Goal: Submit feedback/report problem

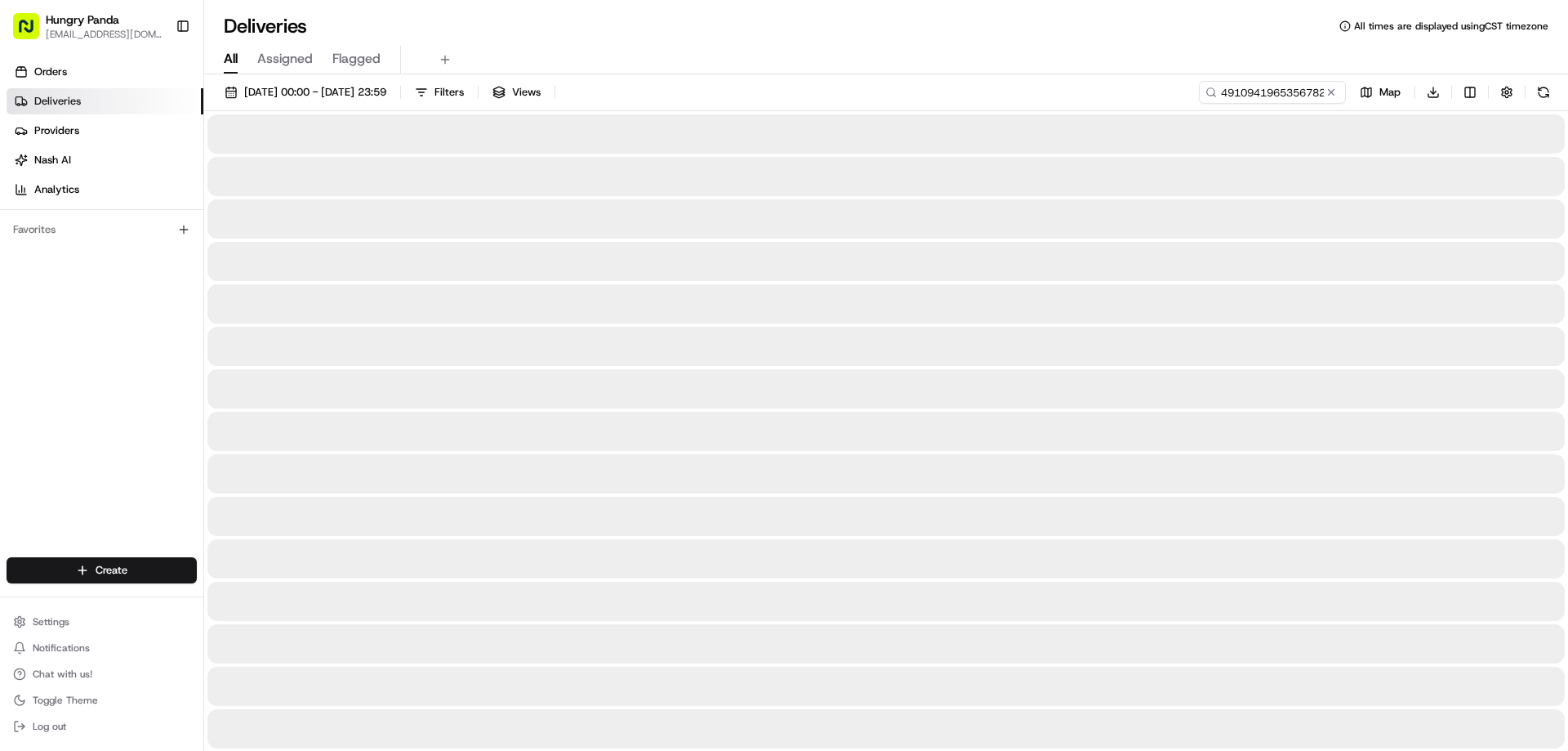
type input "491094196535678223312"
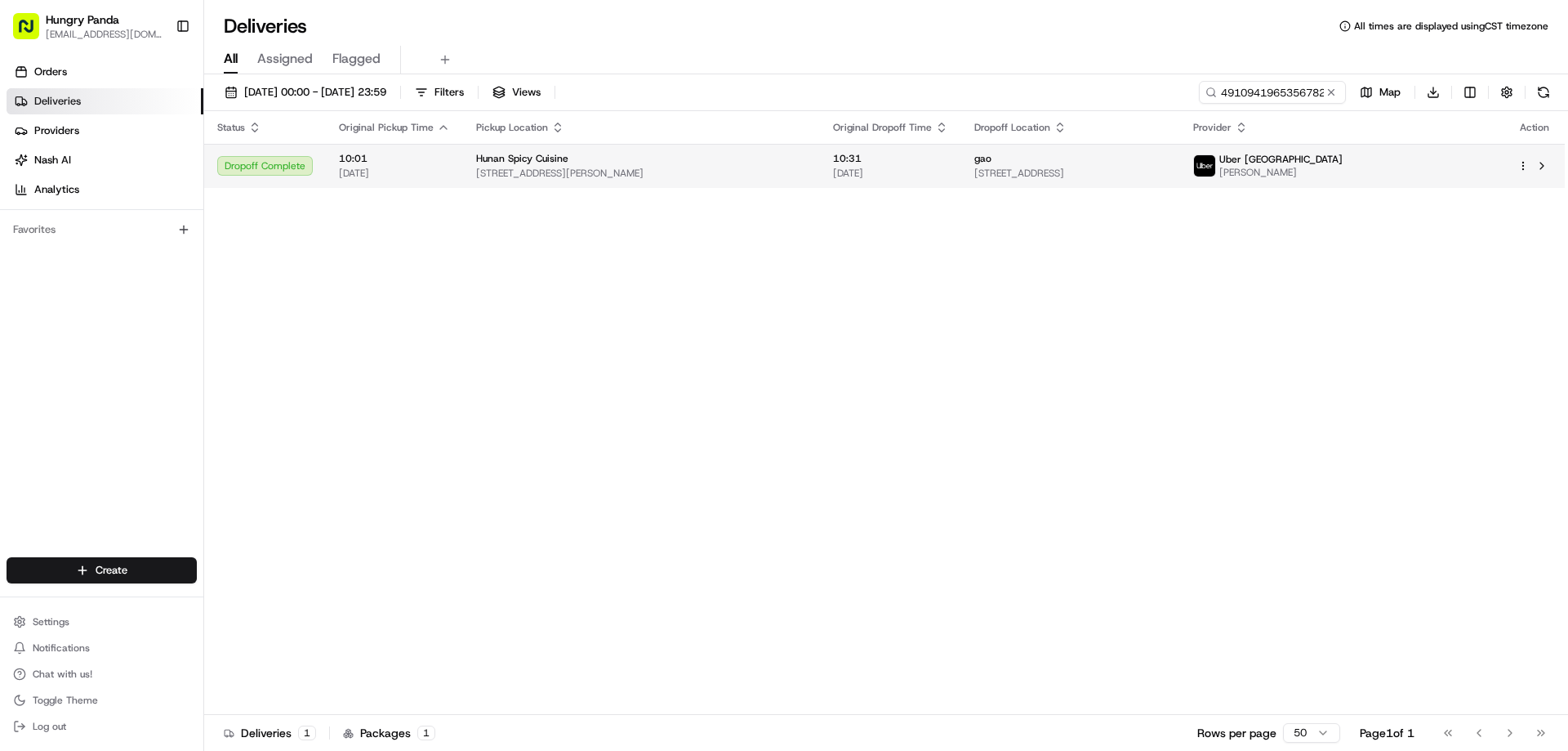
click at [860, 155] on span "10:31" at bounding box center [890, 159] width 115 height 13
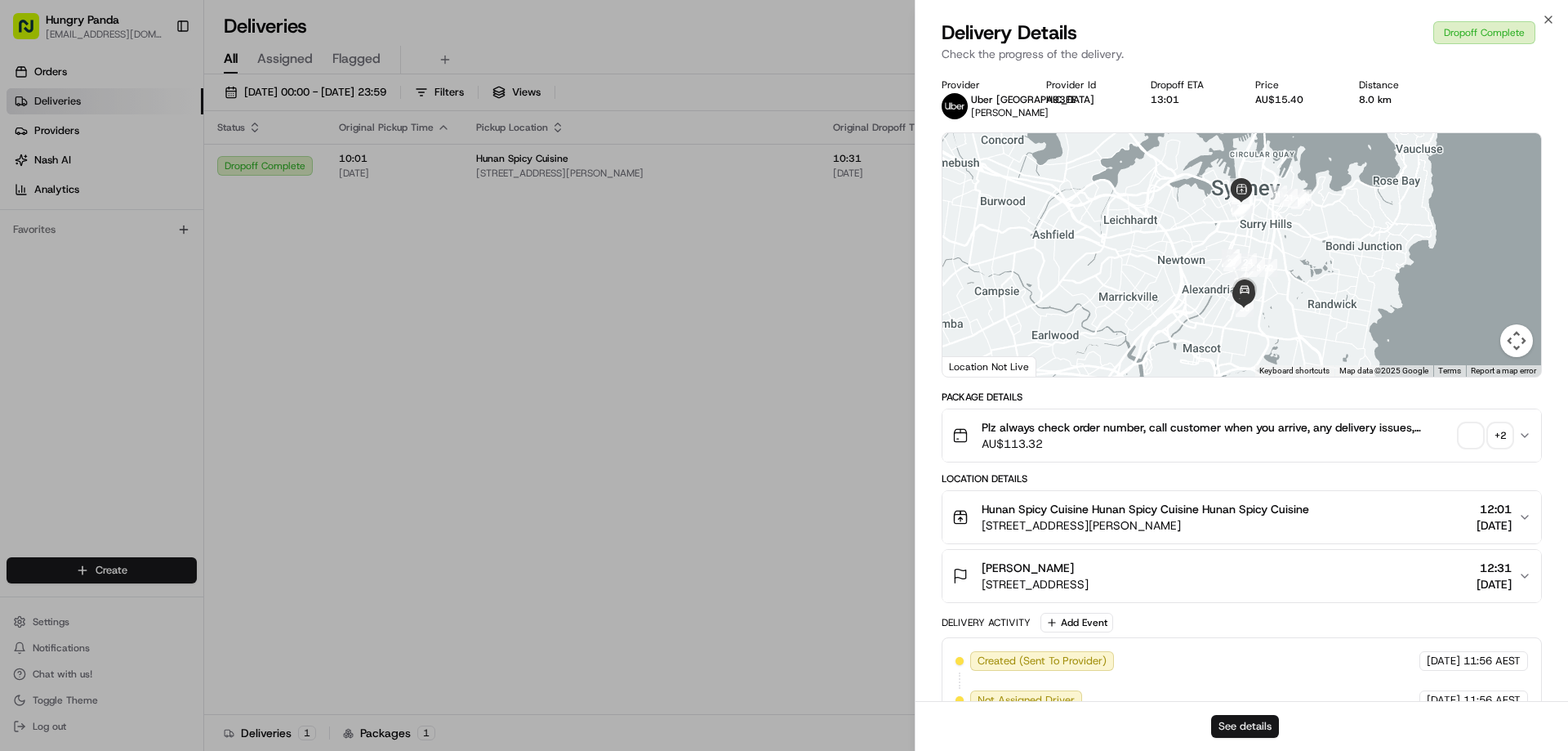
click at [1231, 719] on button "See details" at bounding box center [1246, 727] width 68 height 23
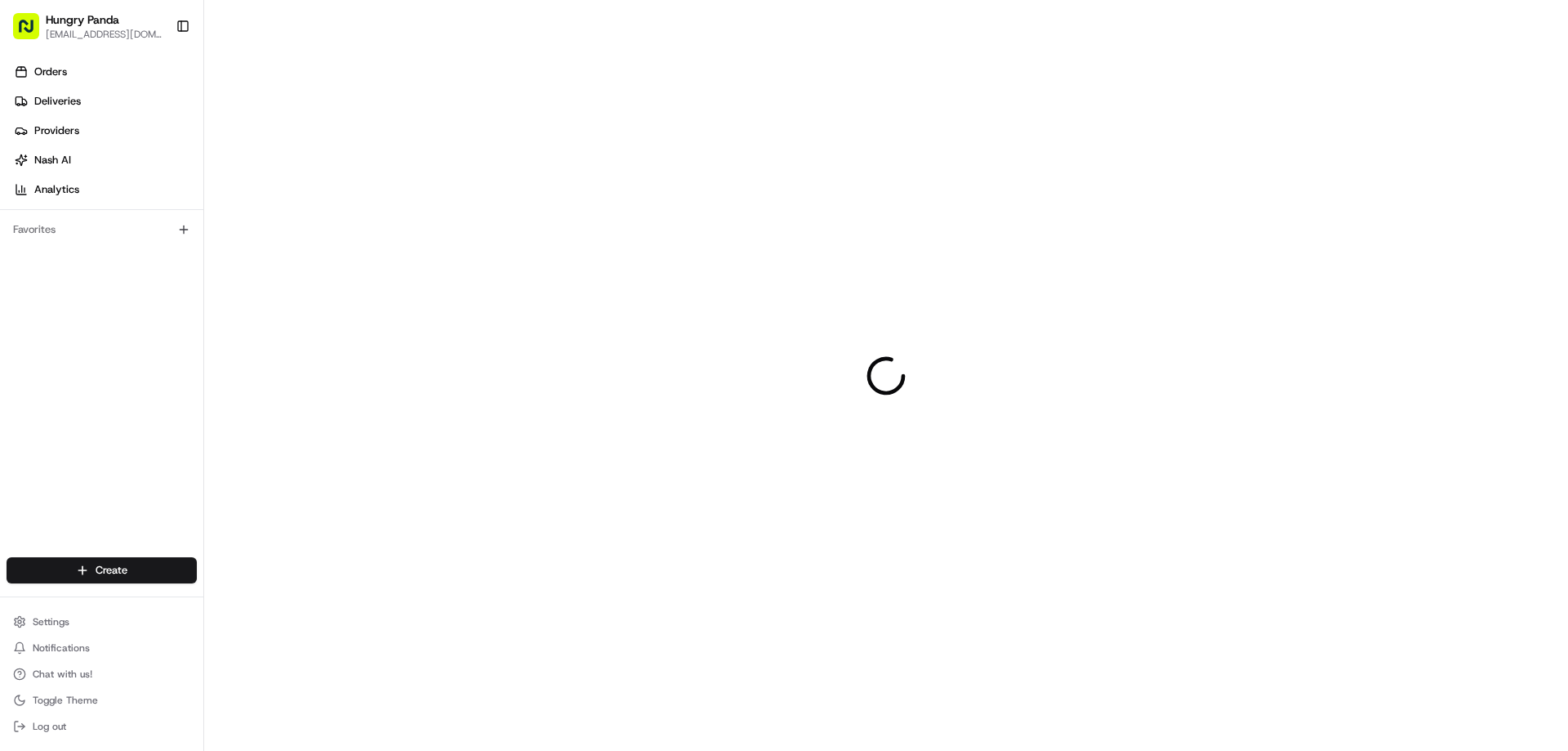
click at [1079, 284] on div at bounding box center [886, 376] width 1364 height 751
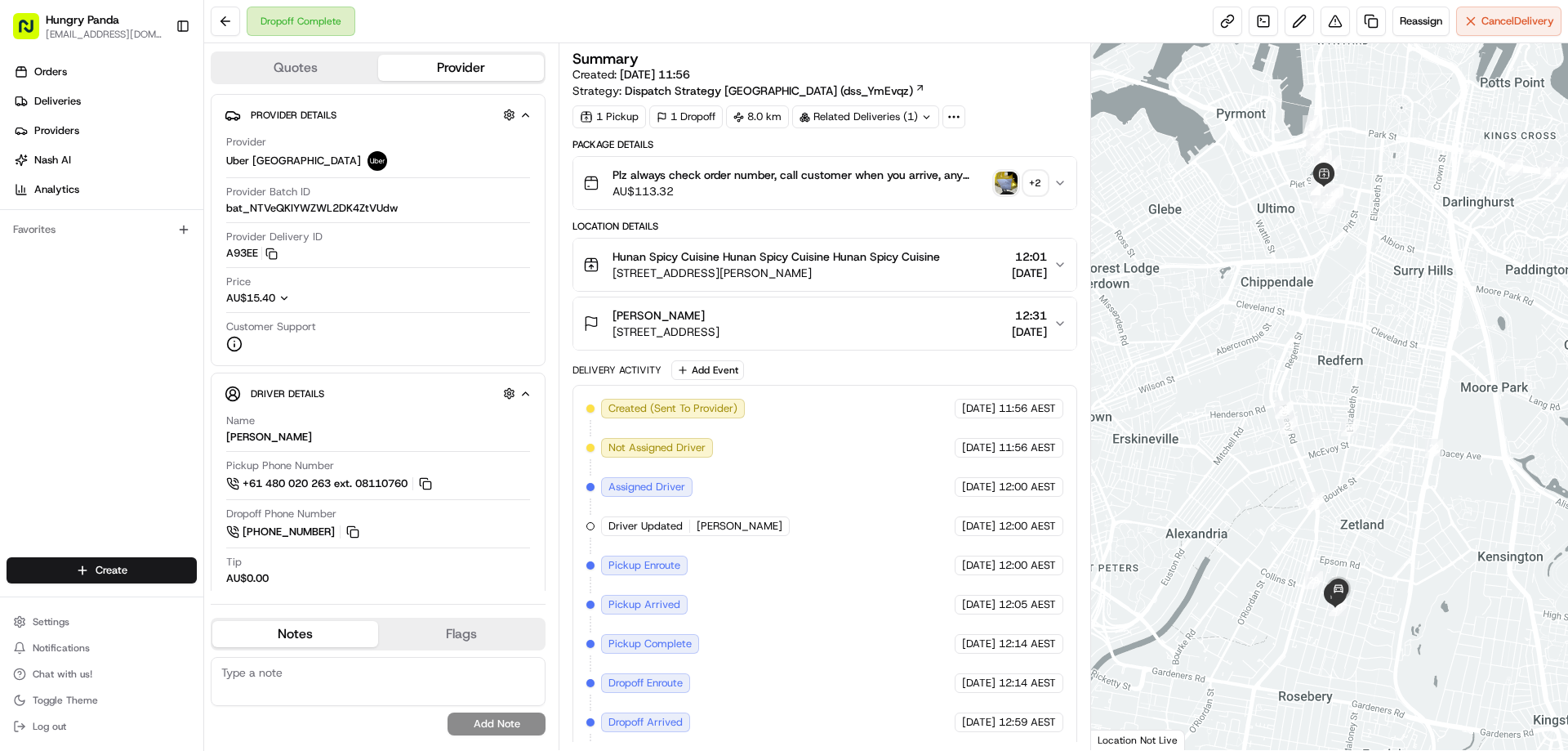
click at [1010, 185] on img "button" at bounding box center [1007, 184] width 23 height 23
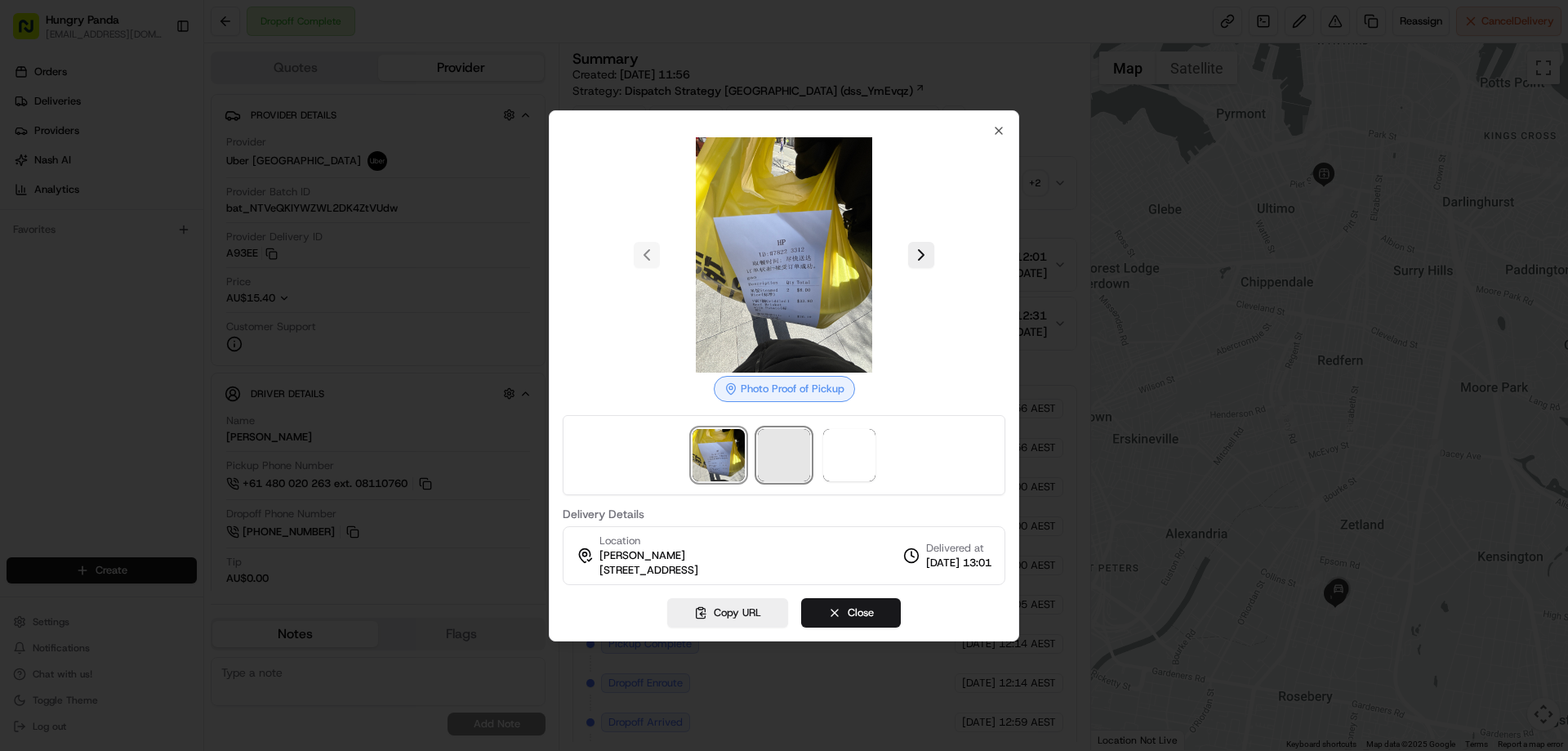
click at [795, 454] on span at bounding box center [784, 455] width 52 height 52
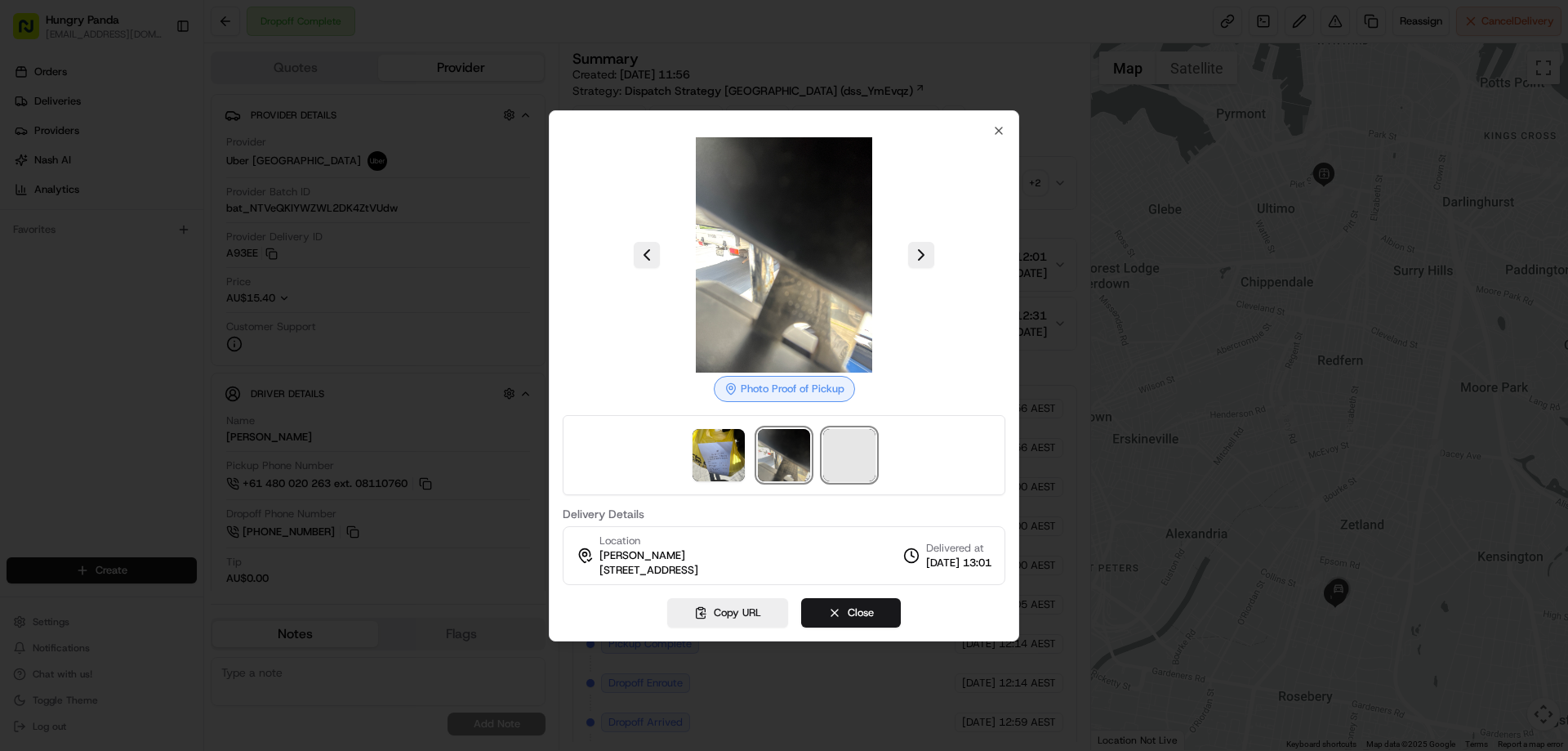
click at [860, 447] on span at bounding box center [849, 455] width 52 height 52
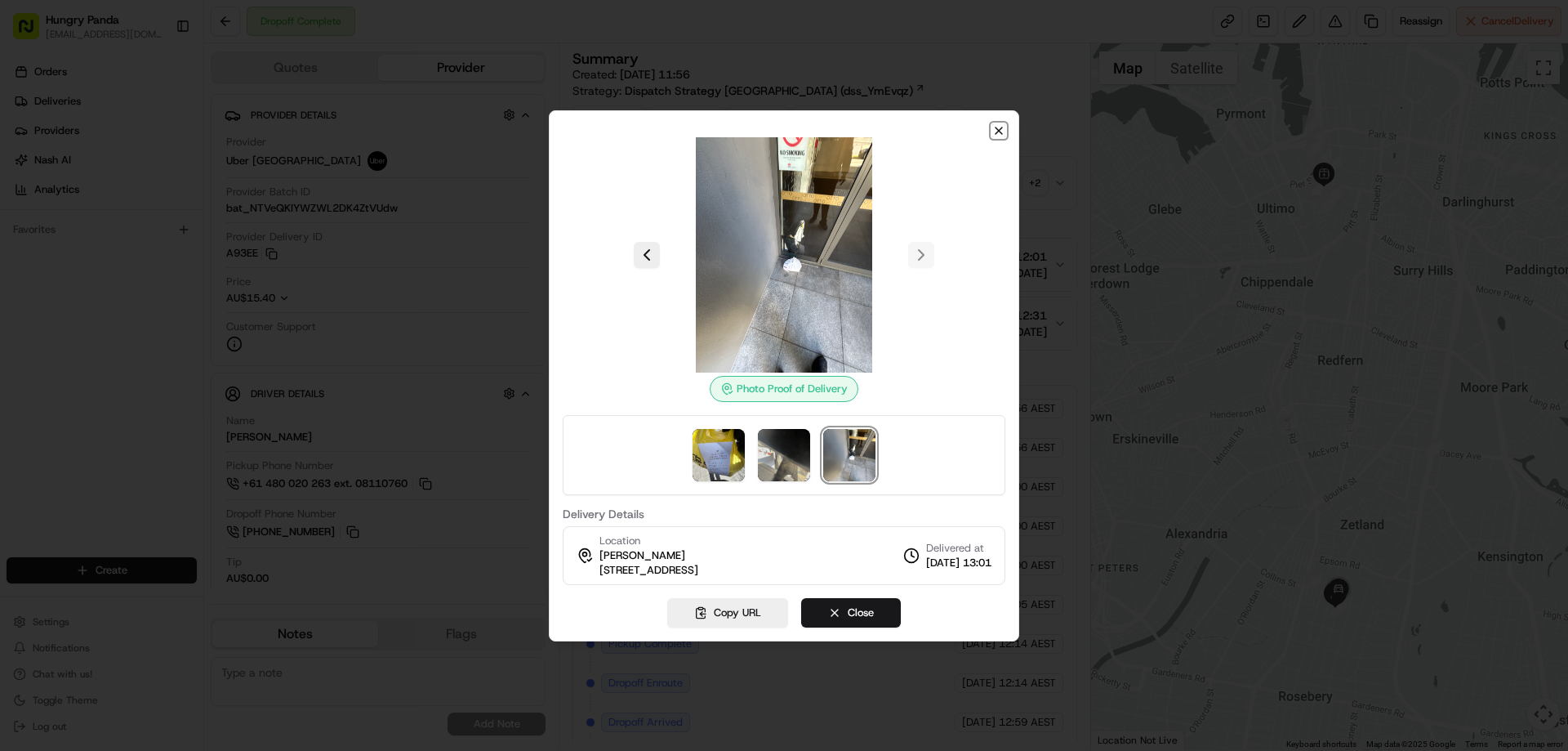
click at [998, 127] on icon "button" at bounding box center [999, 131] width 7 height 7
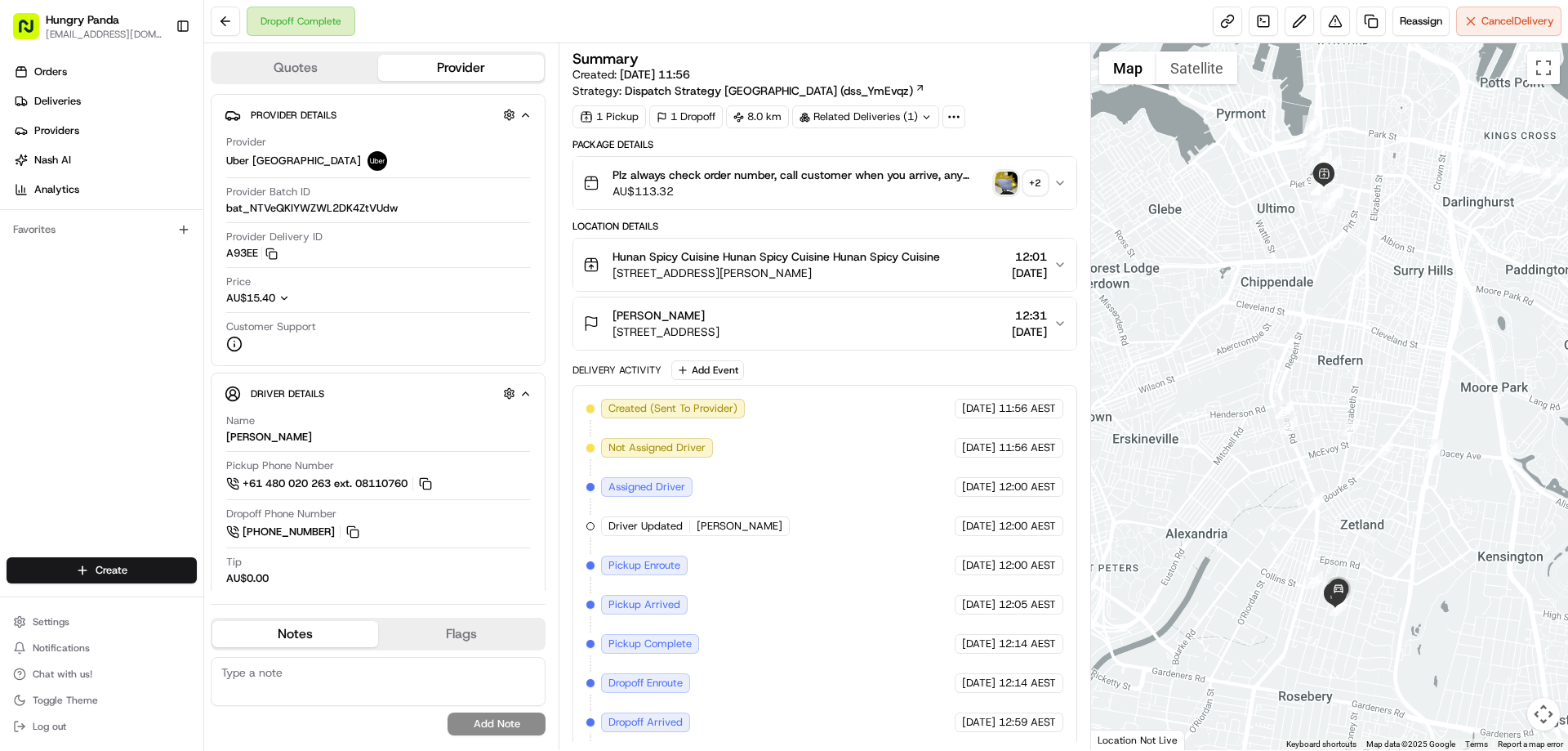
click at [1054, 172] on button "Plz always check order number, call customer when you arrive, any delivery issu…" at bounding box center [825, 183] width 503 height 52
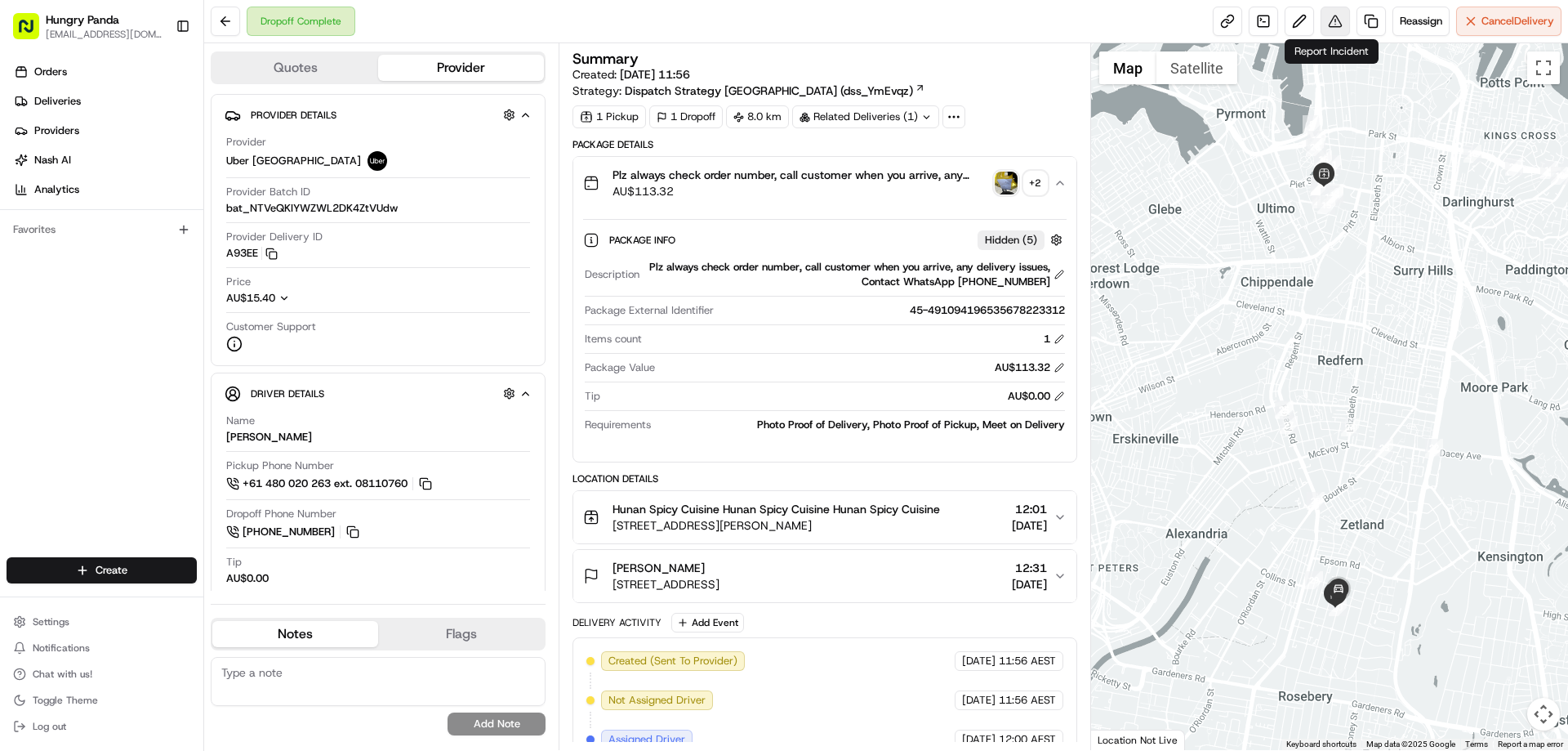
click at [1340, 34] on button at bounding box center [1336, 22] width 30 height 30
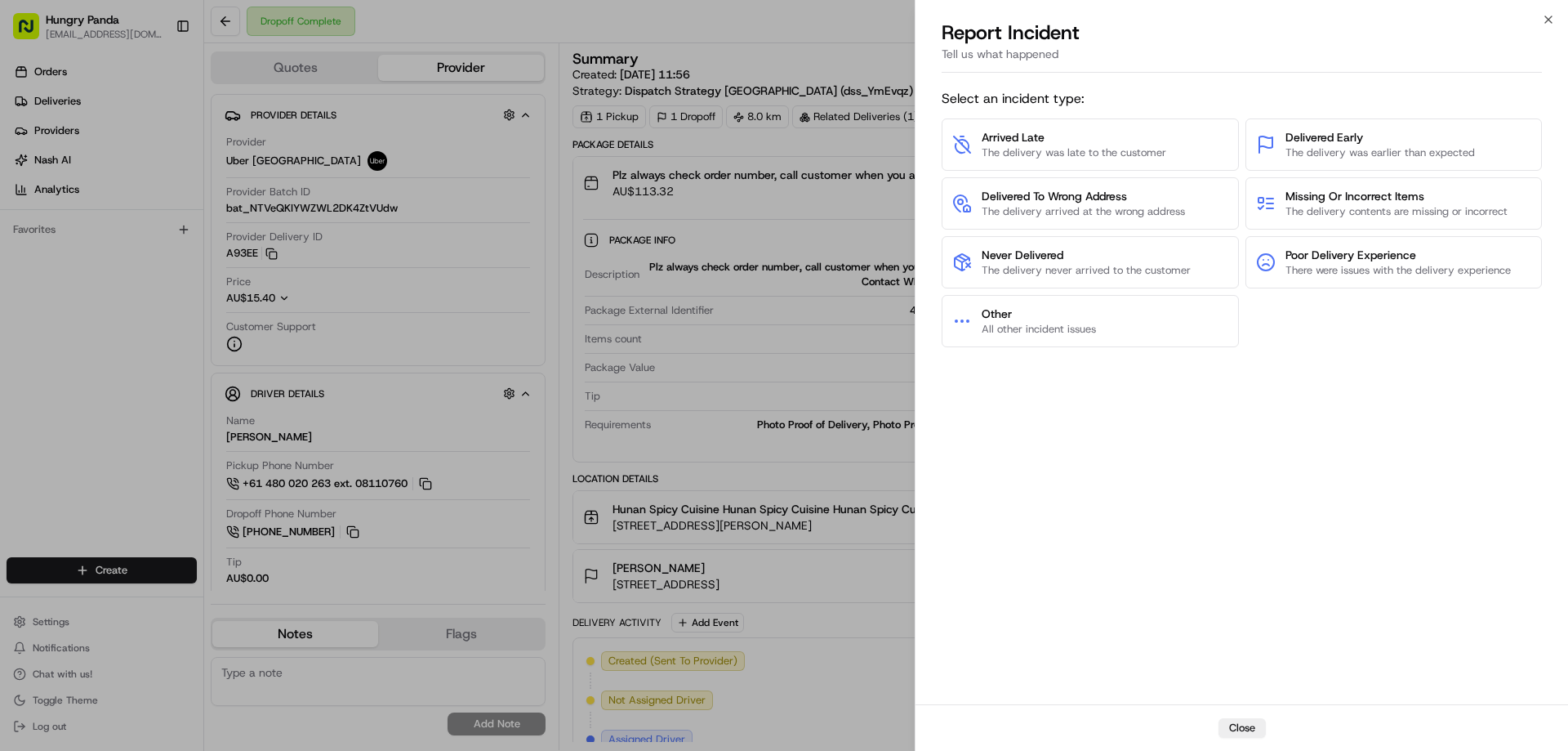
click at [1019, 347] on div "Select an incident type: Arrived Late The delivery was late to the customer Del…" at bounding box center [1242, 392] width 600 height 619
click at [1102, 338] on button "Other All other incident issues" at bounding box center [1090, 321] width 298 height 52
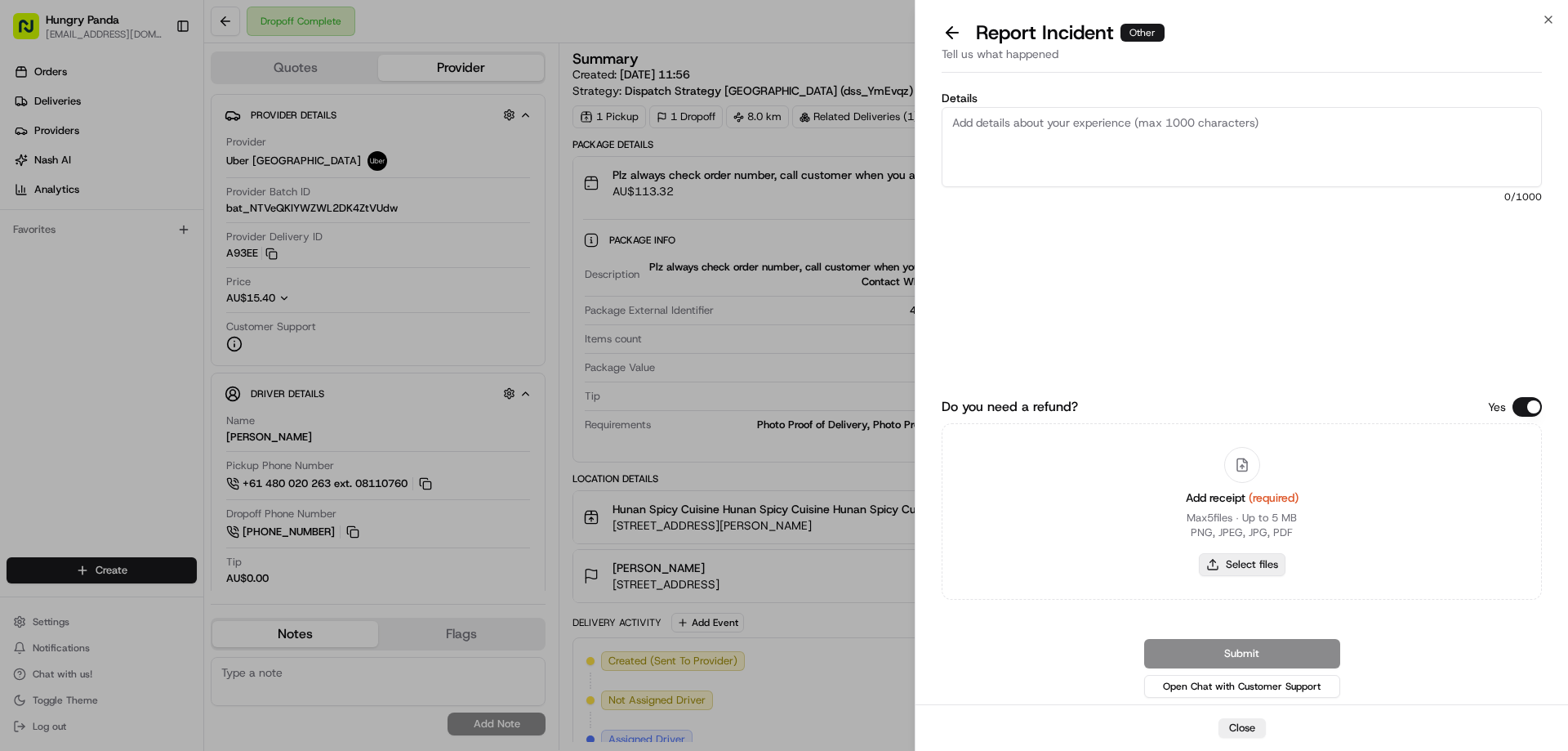
click at [1236, 559] on button "Select files" at bounding box center [1242, 565] width 87 height 23
type input "C:\fakepath\screenshot_2025-08-23_15-59-39.png"
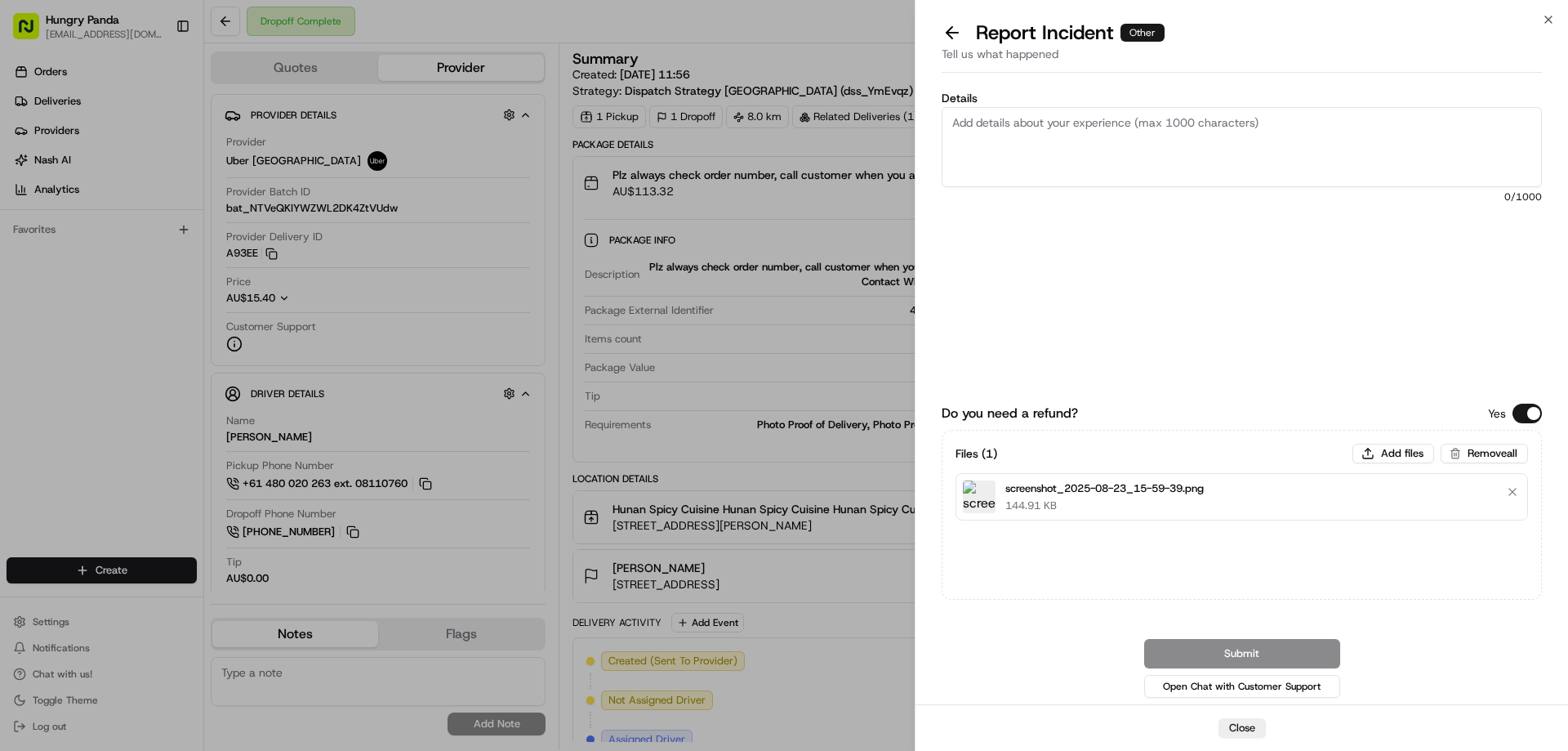
click at [997, 179] on textarea "Details" at bounding box center [1242, 146] width 600 height 80
paste textarea "The customer reported that he did not receive the meal, and the delivery photo …"
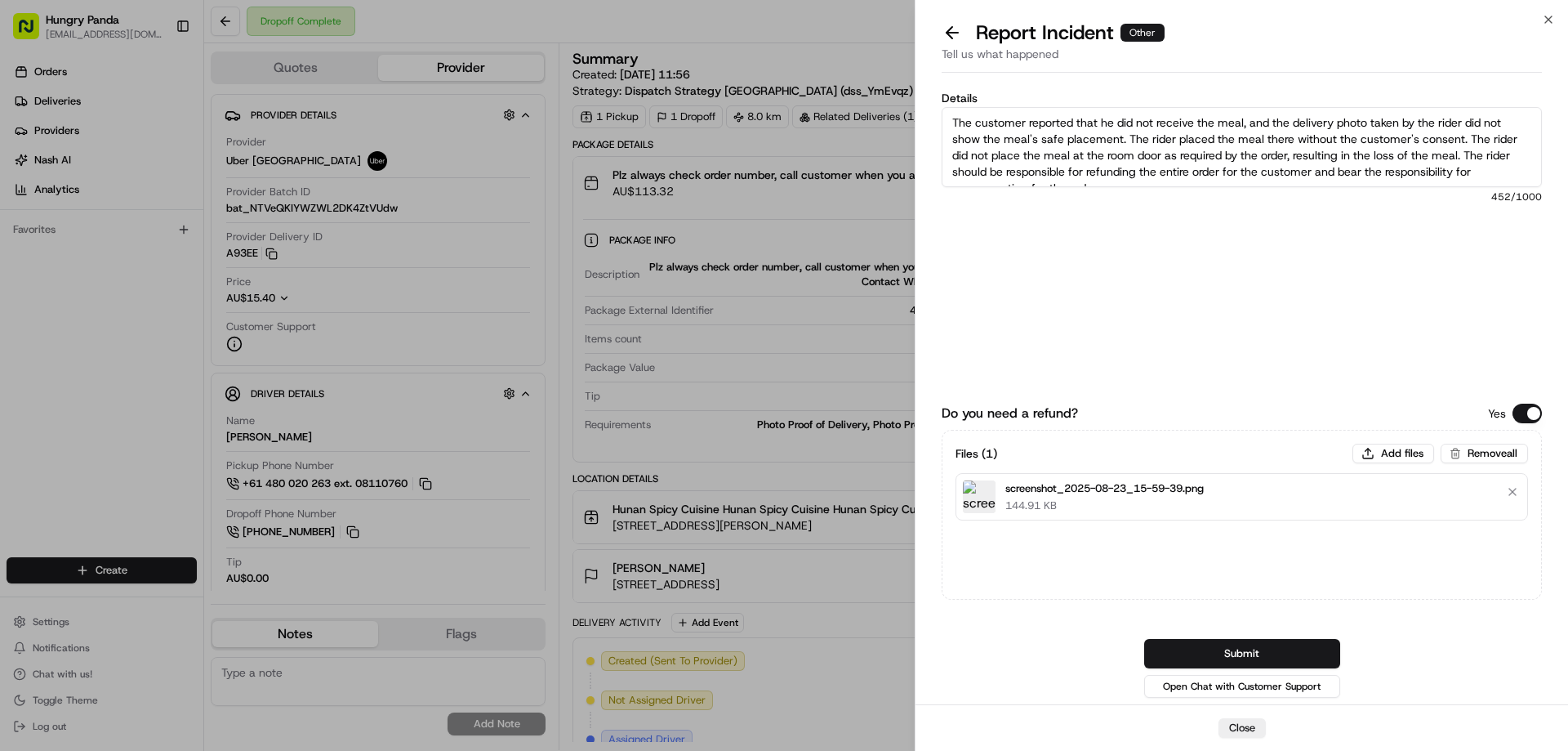
scroll to position [9, 0]
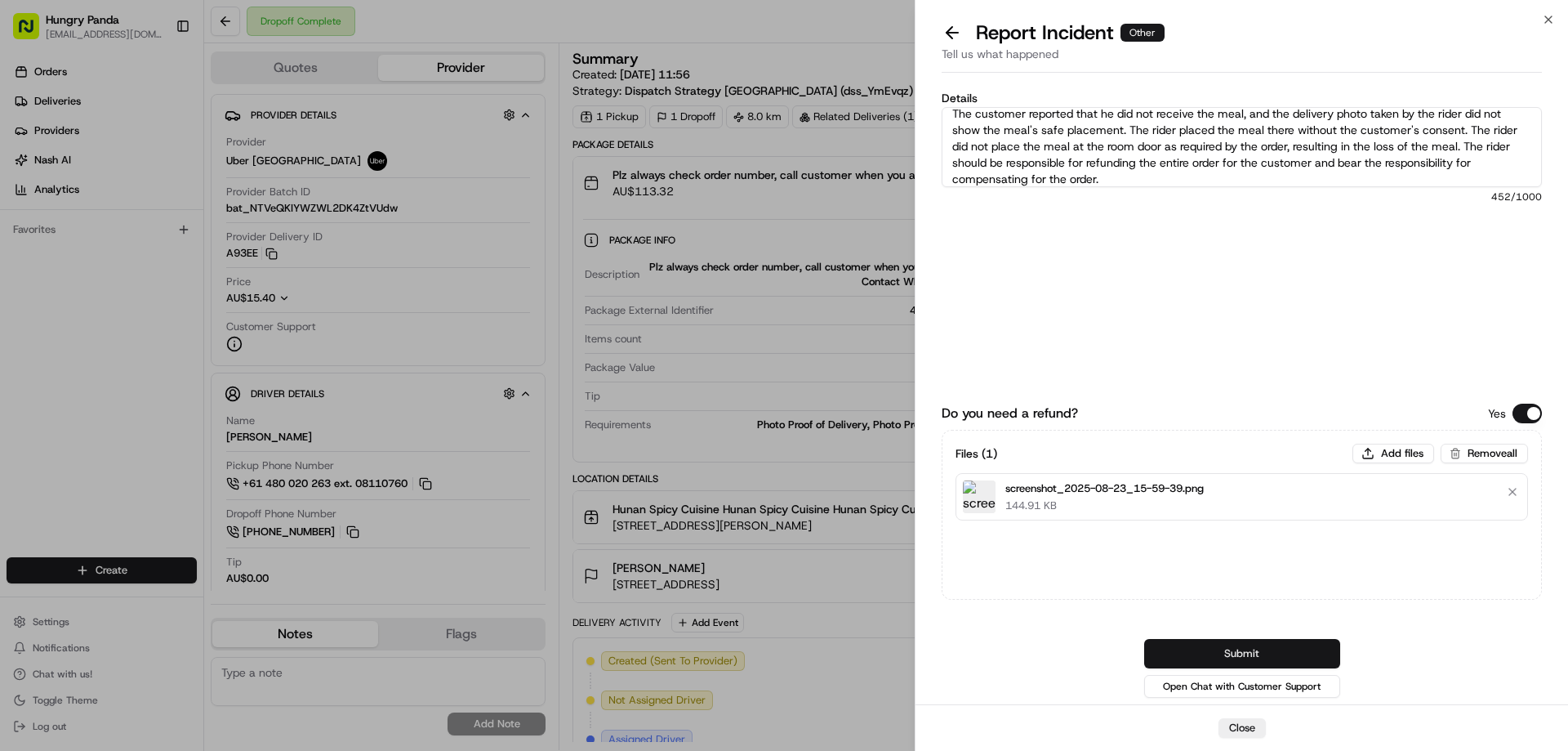
type textarea "The customer reported that he did not receive the meal, and the delivery photo …"
drag, startPoint x: 1264, startPoint y: 653, endPoint x: 1255, endPoint y: 577, distance: 76.5
click at [1264, 653] on button "Submit" at bounding box center [1242, 654] width 196 height 30
